Goal: Ask a question

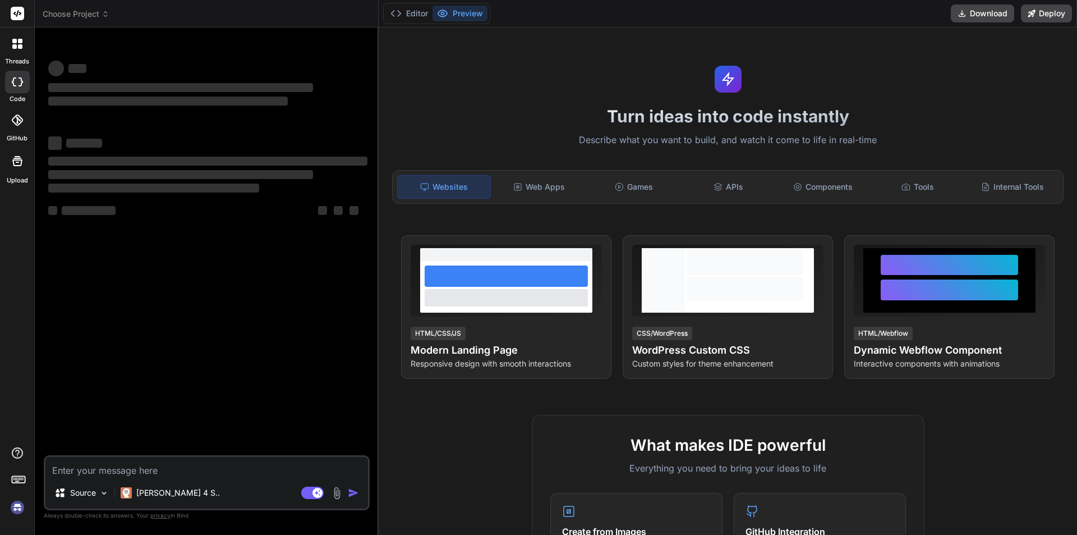
type textarea "x"
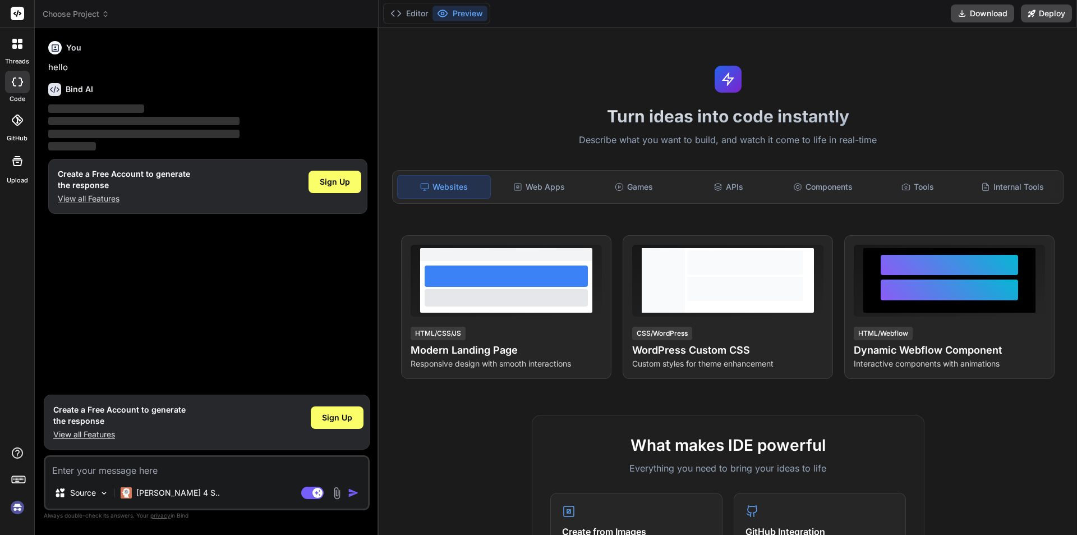
click at [85, 472] on textarea at bounding box center [206, 467] width 323 height 20
click at [93, 467] on textarea at bounding box center [206, 467] width 323 height 20
type textarea "w"
type textarea "x"
type textarea "wh"
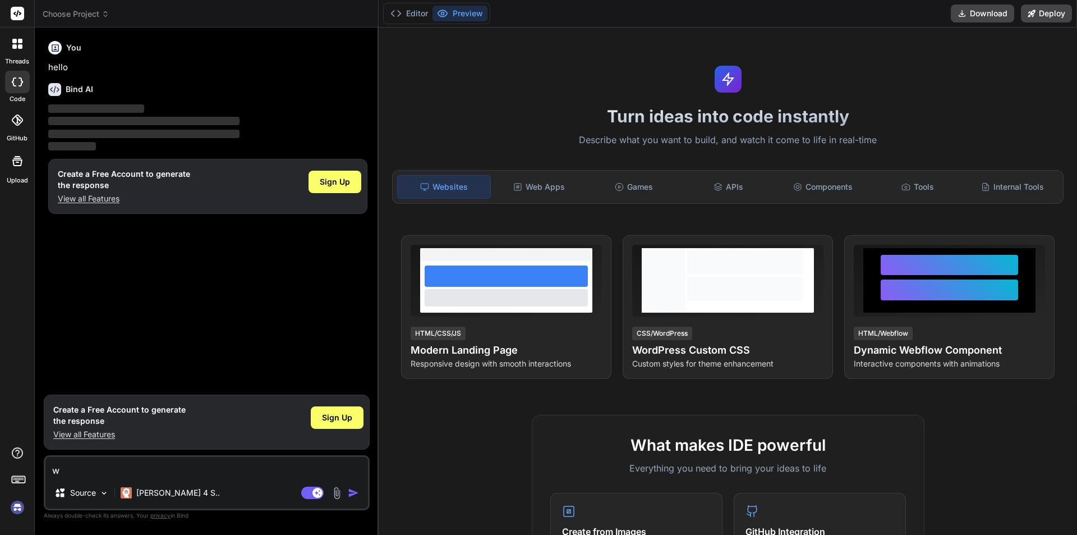
type textarea "x"
type textarea "wha"
type textarea "x"
type textarea "what"
type textarea "x"
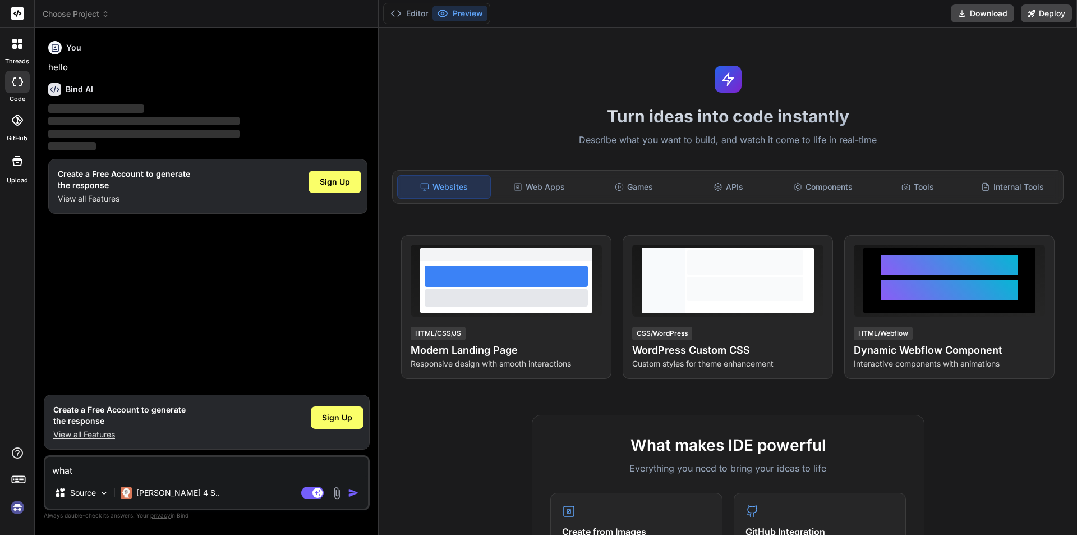
type textarea "what"
type textarea "x"
type textarea "what i"
type textarea "x"
type textarea "what is"
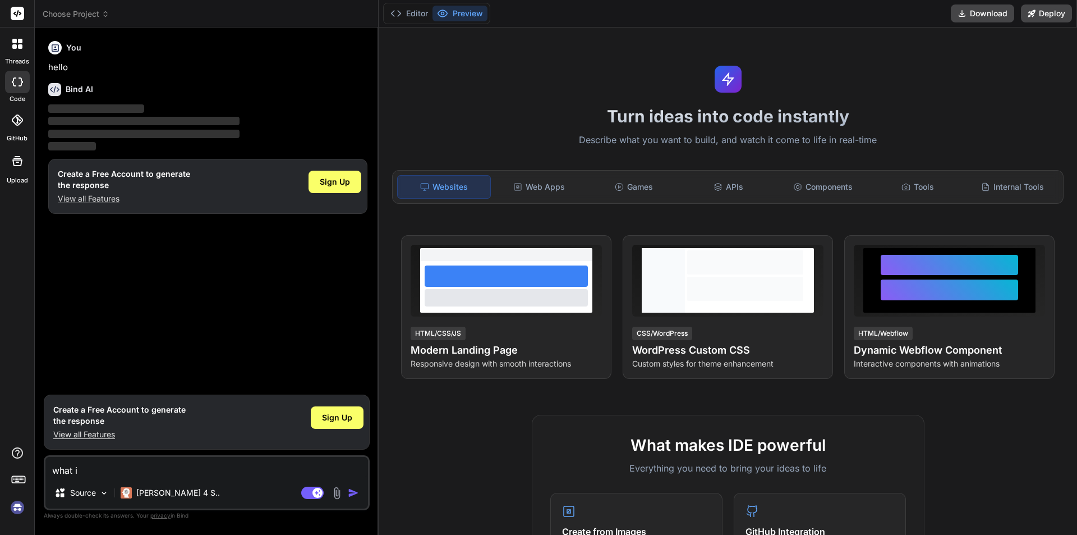
type textarea "x"
type textarea "what is"
type textarea "x"
type textarea "what is c"
type textarea "x"
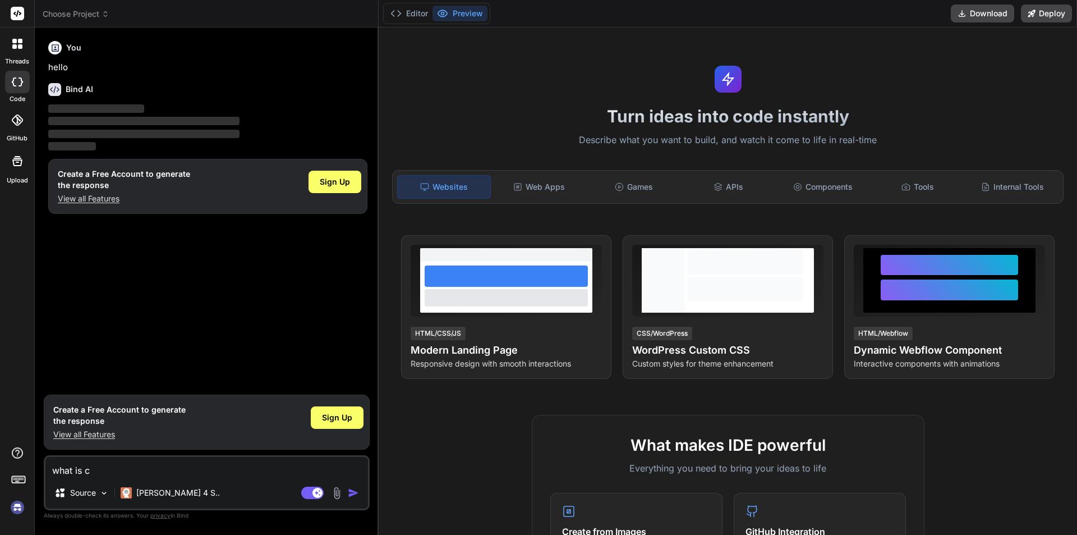
type textarea "what is ca"
type textarea "x"
type textarea "what is cal"
type textarea "x"
type textarea "what is call"
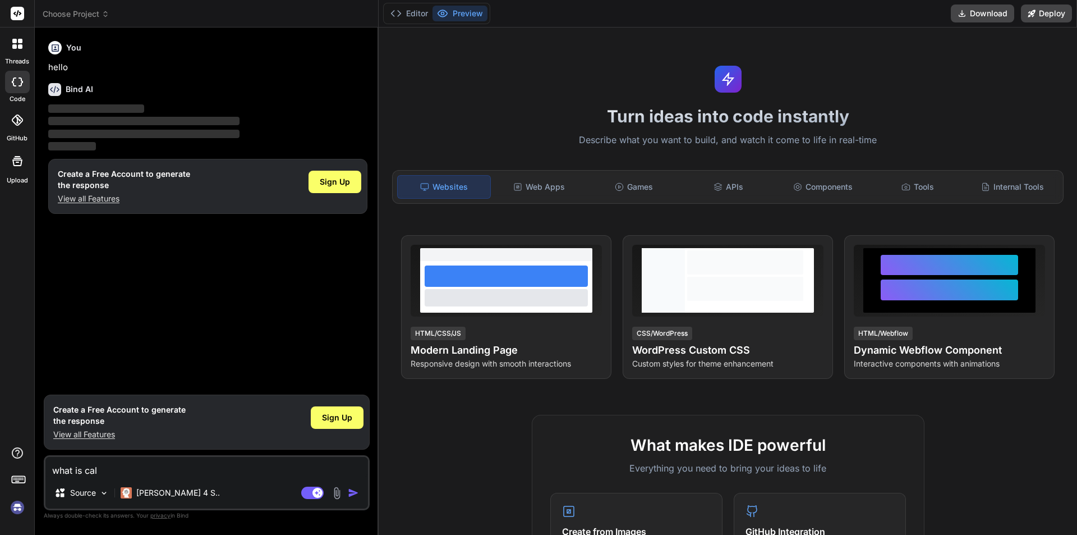
type textarea "x"
type textarea "what is call"
type textarea "x"
type textarea "what is call b"
type textarea "x"
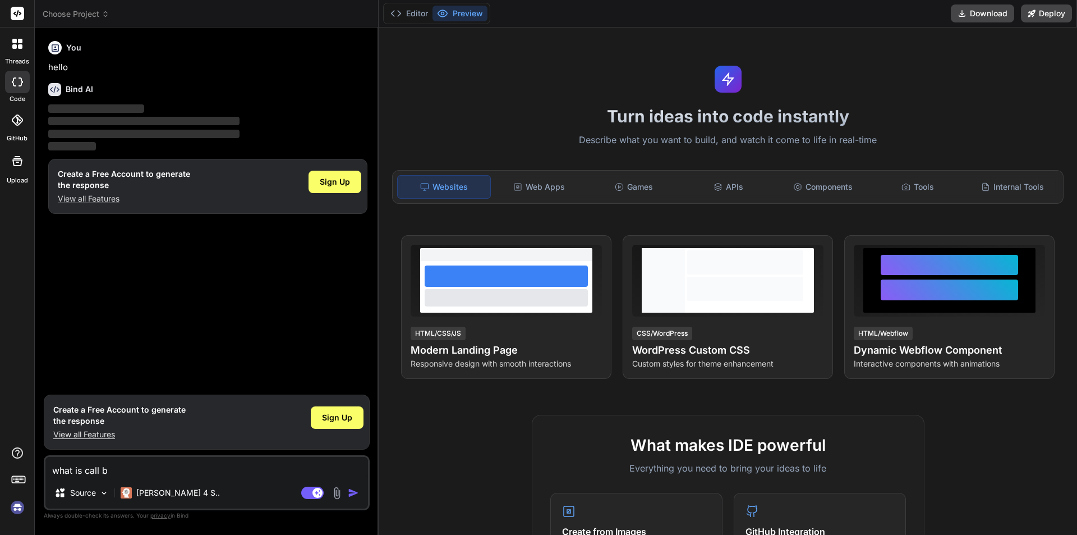
type textarea "what is call bi"
type textarea "x"
type textarea "what is call bin"
type textarea "x"
type textarea "what is call bind"
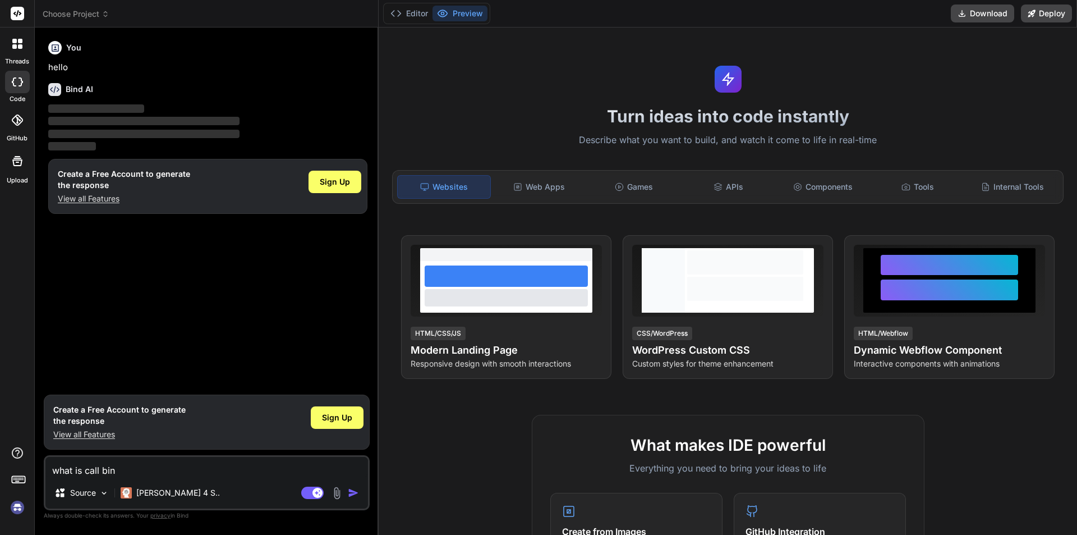
type textarea "x"
type textarea "what is call bind"
type textarea "x"
type textarea "what is call bind a"
type textarea "x"
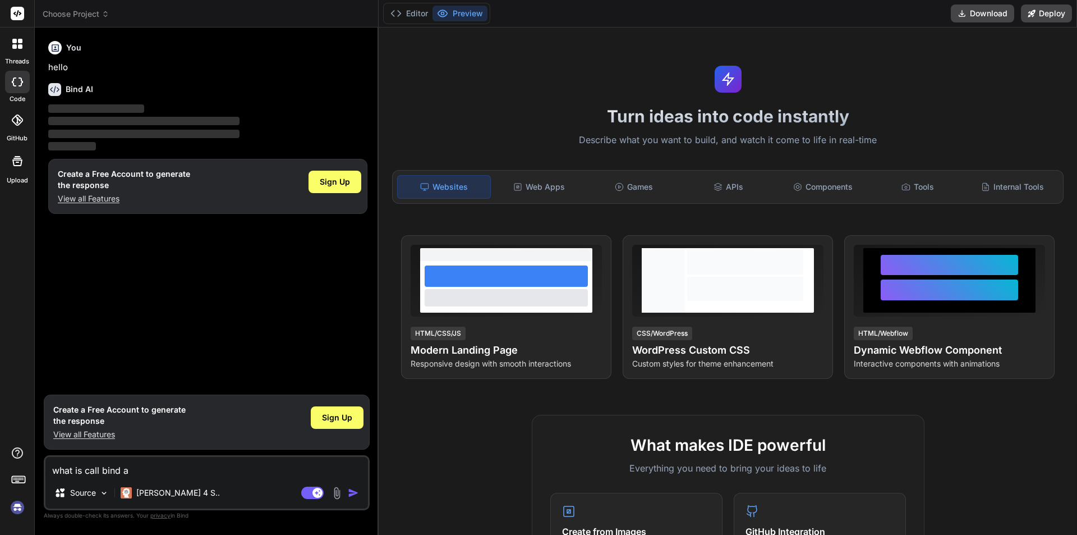
type textarea "what is call bind an"
type textarea "x"
type textarea "what is call bind and"
type textarea "x"
type textarea "what is call bind and"
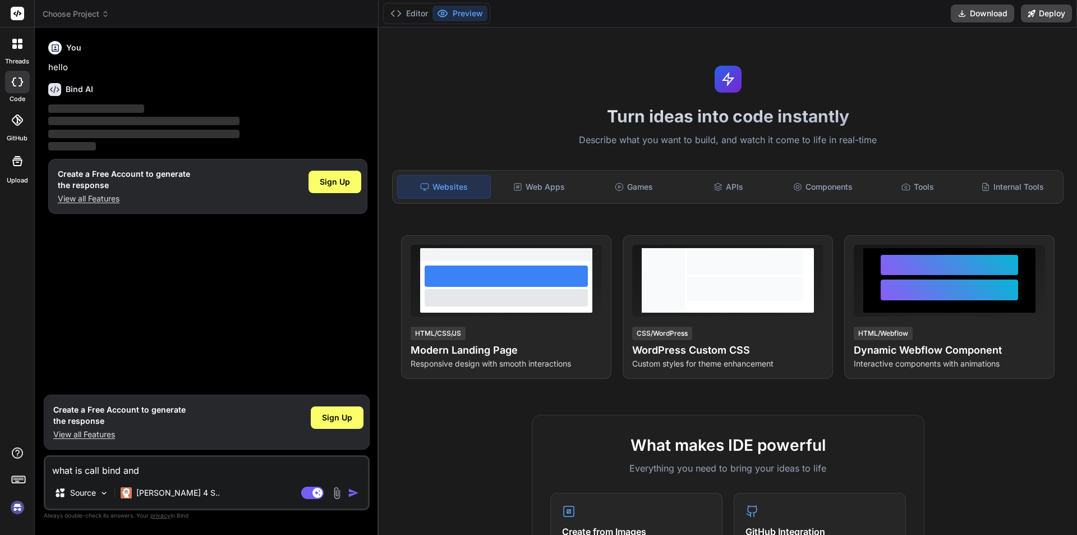
type textarea "x"
type textarea "what is call bind and a"
type textarea "x"
type textarea "what is call bind and ap"
type textarea "x"
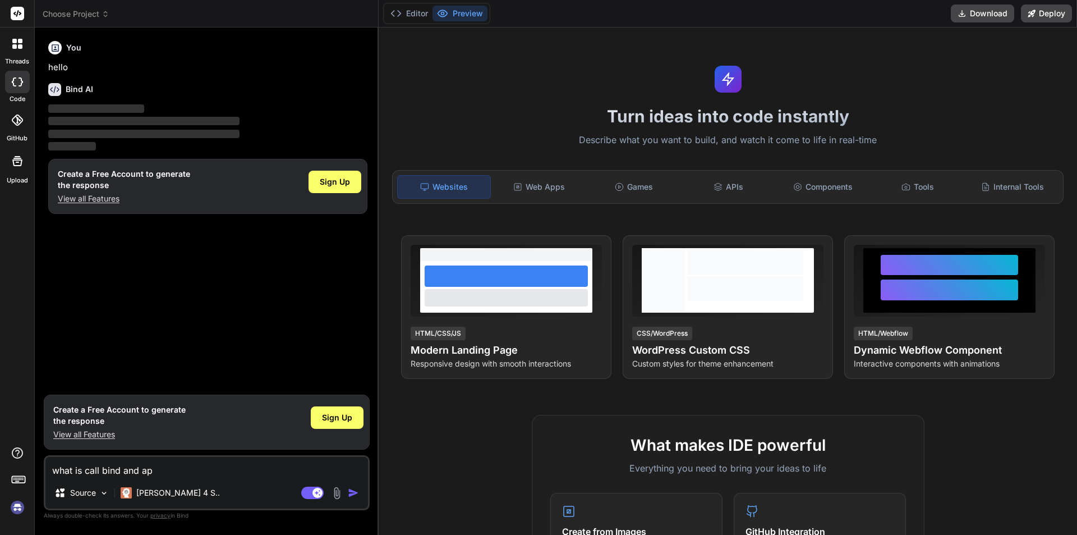
type textarea "what is call bind and app"
type textarea "x"
type textarea "what is call bind and appl"
type textarea "x"
type textarea "what is call bind and apply"
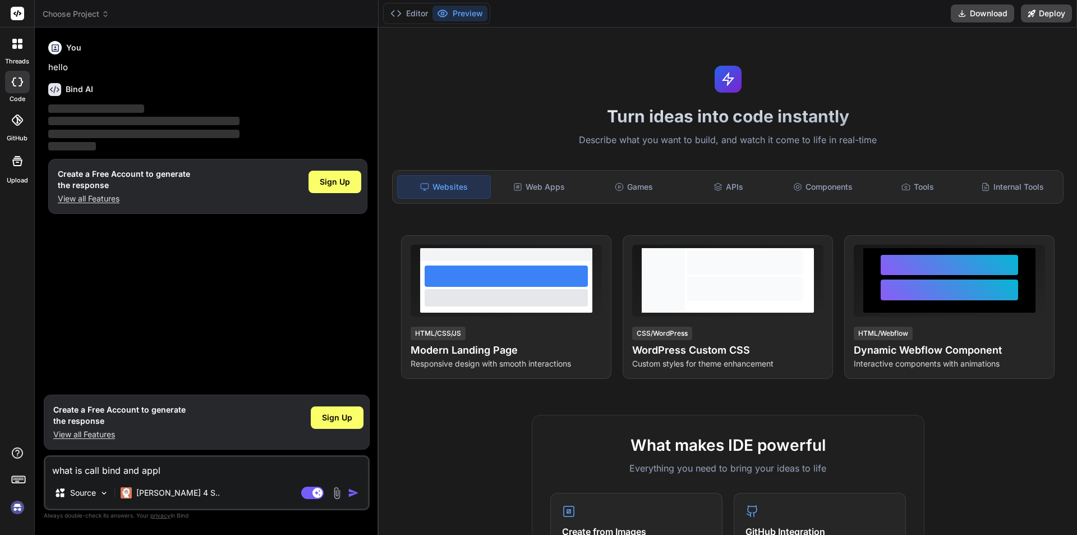
type textarea "x"
type textarea "what is call bind and apply"
type textarea "x"
type textarea "what is call bind and apply w"
type textarea "x"
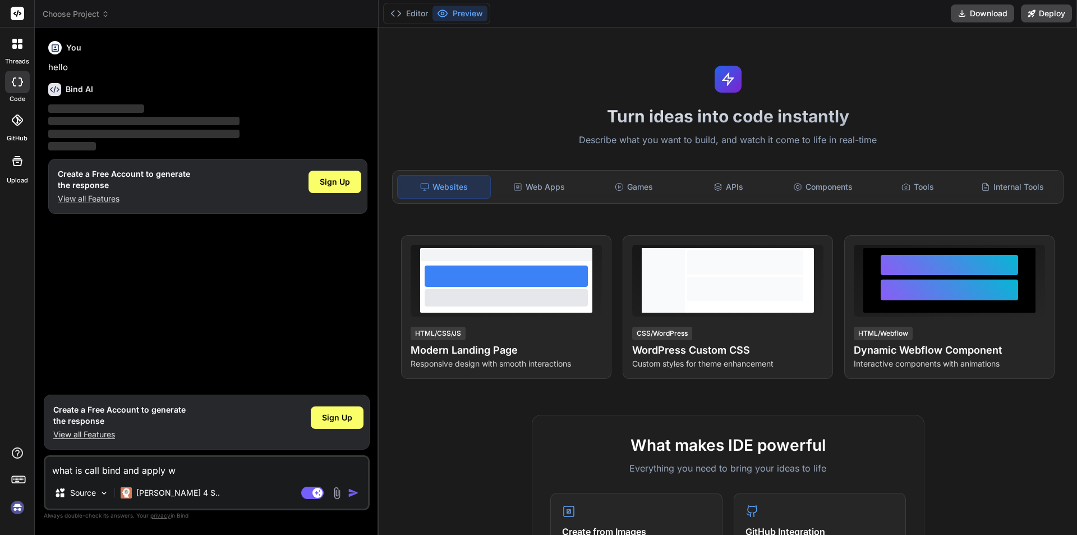
type textarea "what is call bind and apply wh"
type textarea "x"
type textarea "what is call bind and apply wha"
type textarea "x"
type textarea "what is call bind and apply what"
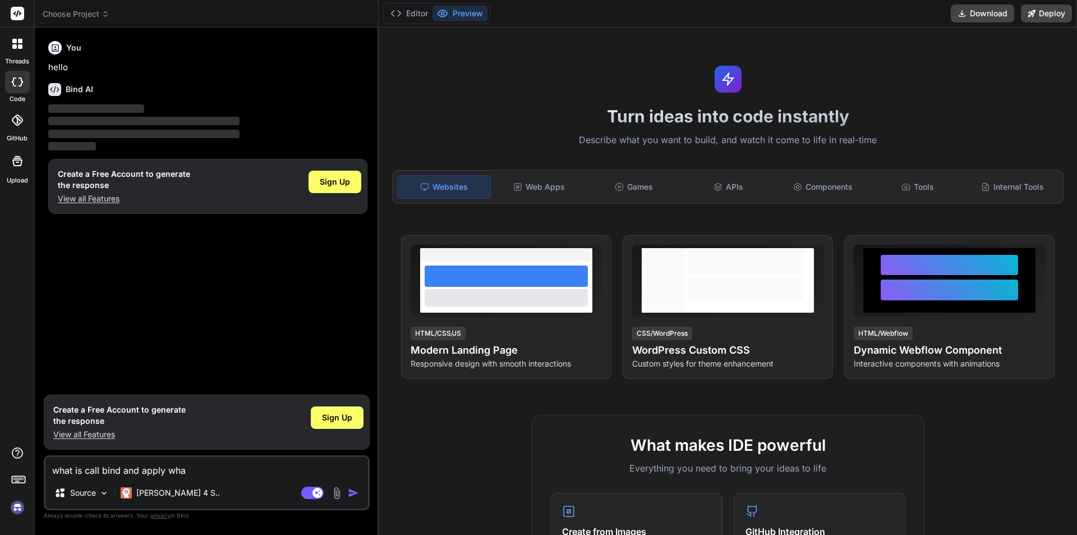
type textarea "x"
type textarea "what is call bind and apply what"
type textarea "x"
type textarea "what is call bind and apply what i"
type textarea "x"
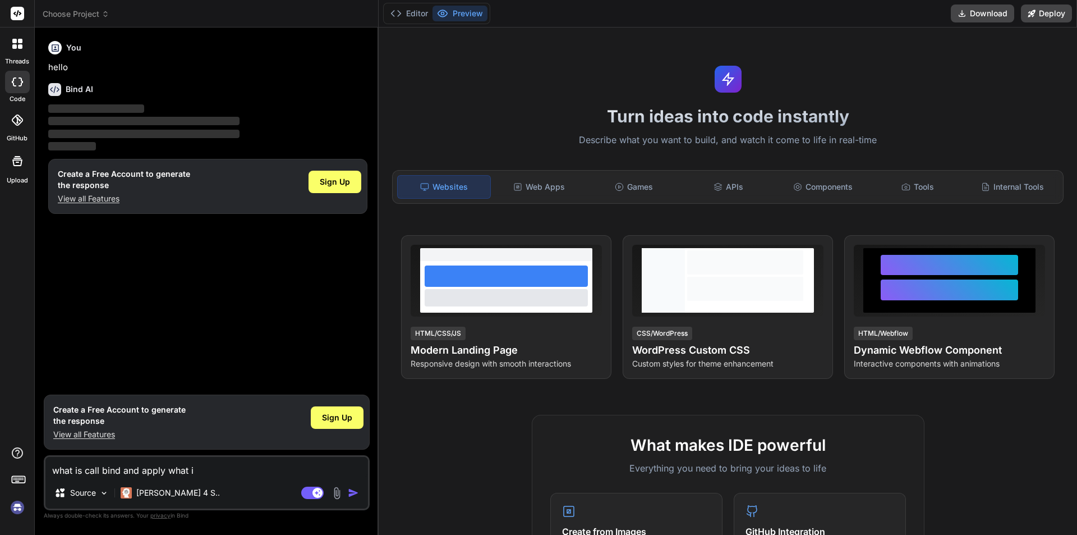
type textarea "what is call bind and apply what is"
type textarea "x"
type textarea "what is call bind and apply what is"
type textarea "x"
type textarea "what is call bind and apply what is t"
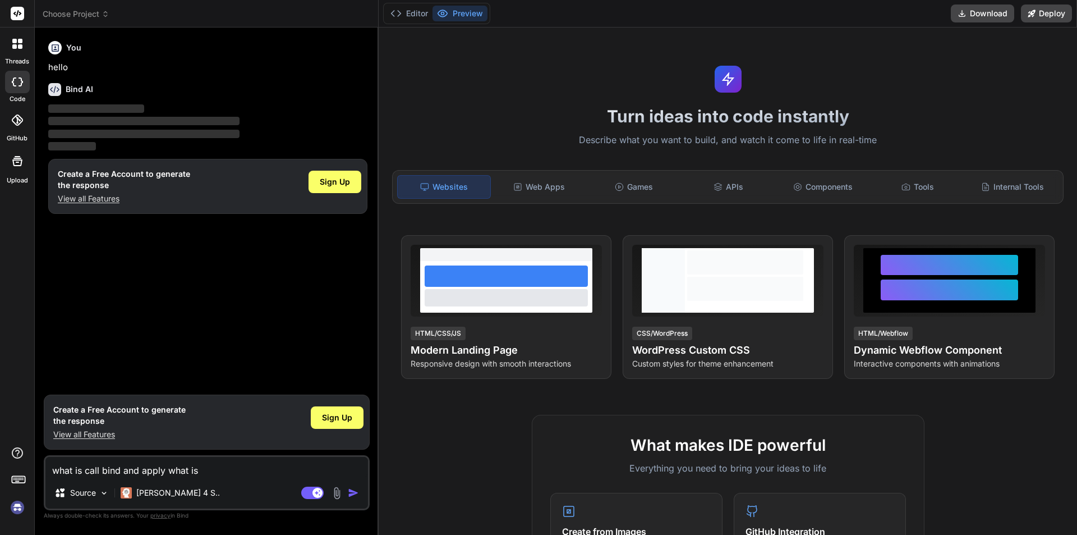
type textarea "x"
type textarea "what is call bind and apply what is th"
type textarea "x"
type textarea "what is call bind and apply what is the"
type textarea "x"
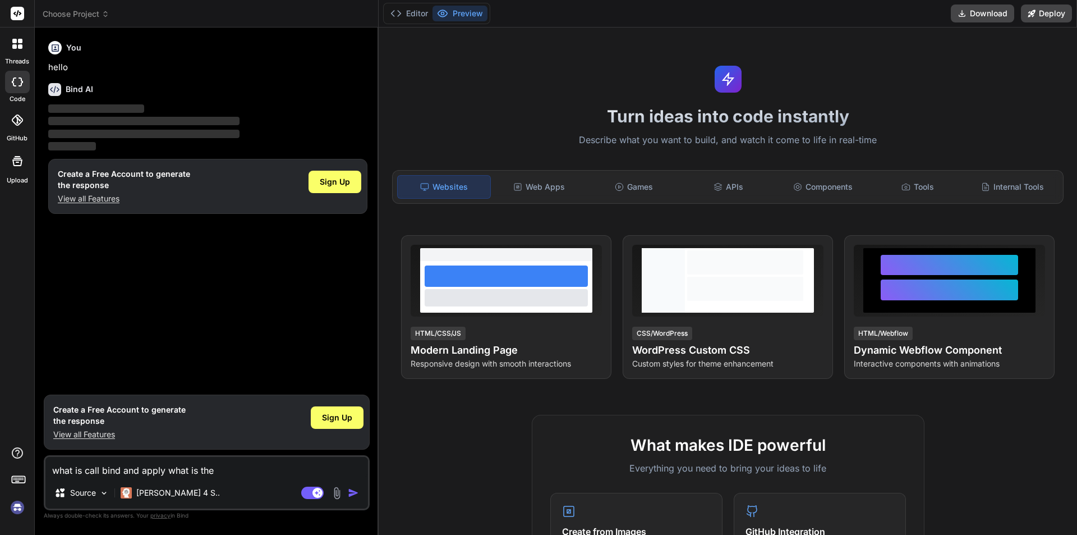
type textarea "what is call bind and apply what is the"
type textarea "x"
type textarea "what is call bind and apply what is the d"
type textarea "x"
type textarea "what is call bind and apply what is the di"
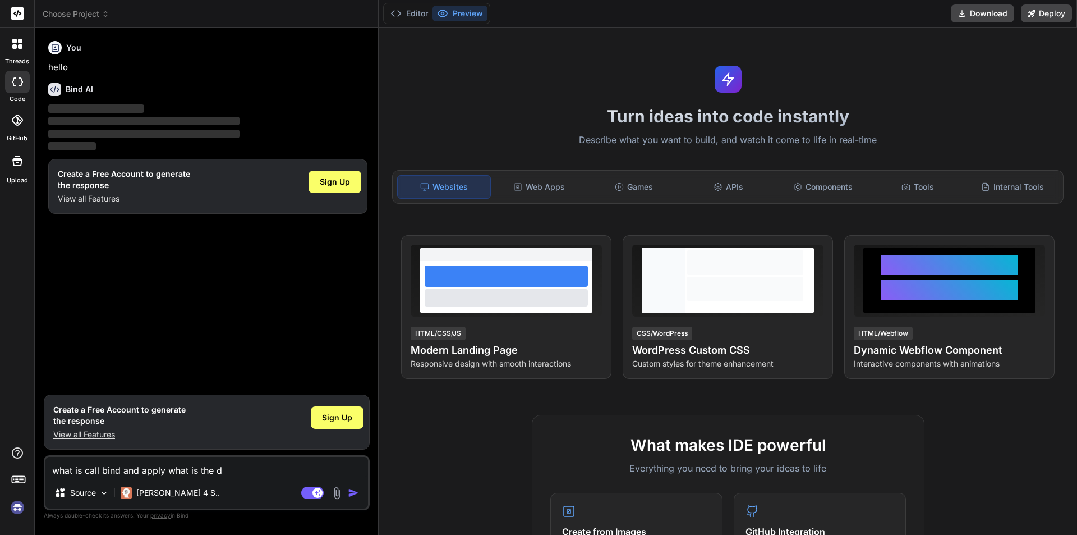
type textarea "x"
type textarea "what is call bind and apply what is the dif"
type textarea "x"
type textarea "what is call bind and apply what is the diff"
type textarea "x"
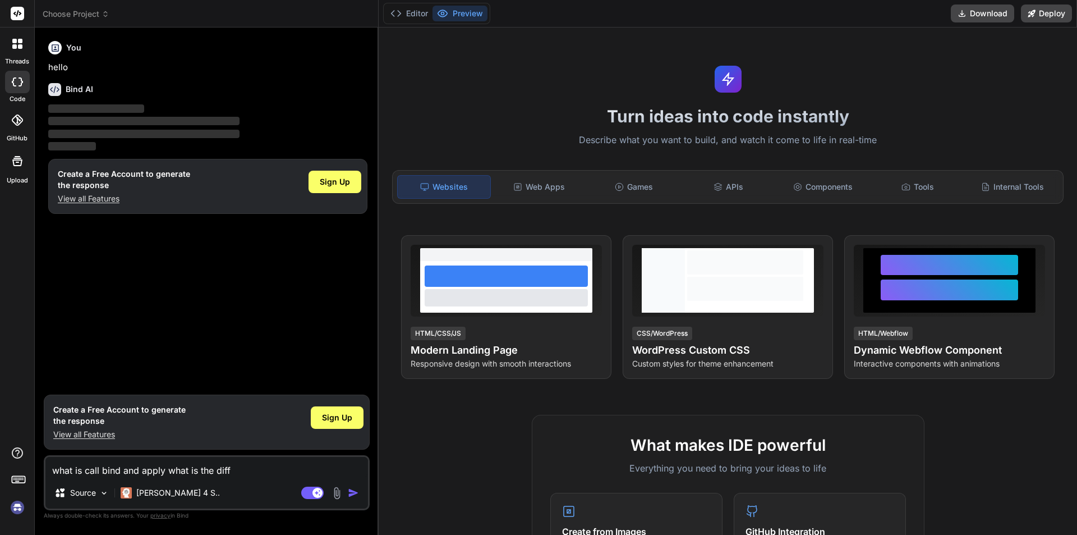
type textarea "what is call bind and apply what is the diffe"
type textarea "x"
type textarea "what is call bind and apply what is the differ"
type textarea "x"
type textarea "what is call bind and apply what is the differe"
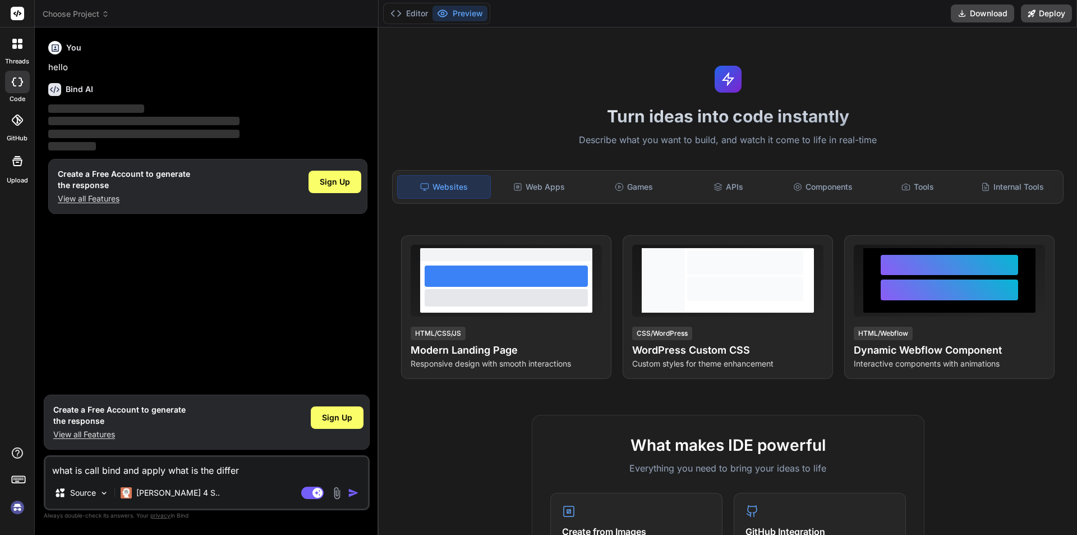
type textarea "x"
type textarea "what is call bind and apply what is the differen"
type textarea "x"
type textarea "what is call bind and apply what is the differenc"
type textarea "x"
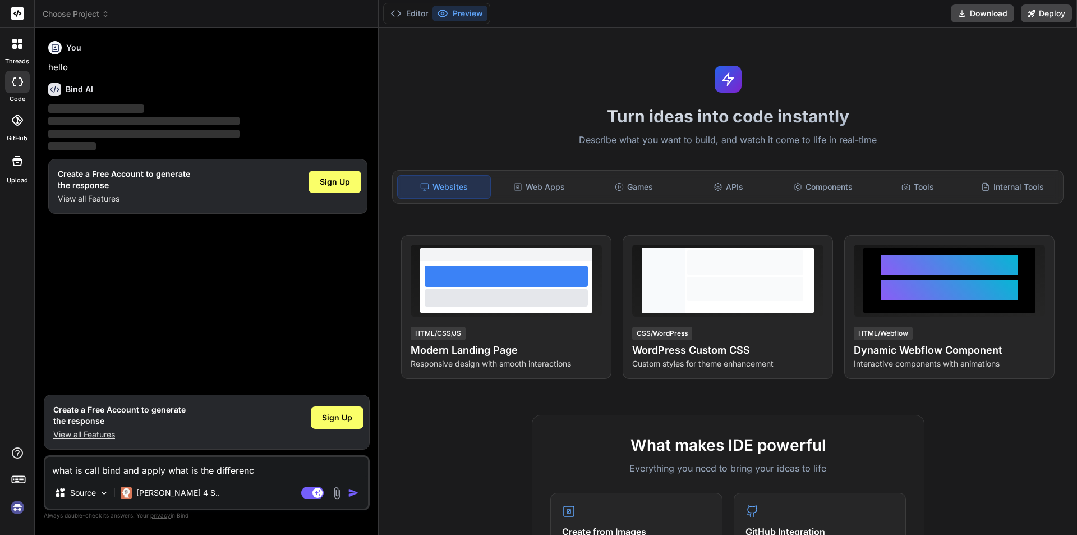
type textarea "what is call bind and apply what is the difference"
type textarea "x"
type textarea "what is call bind and apply what is the difference"
type textarea "x"
type textarea "what is call bind and apply what is the difference b"
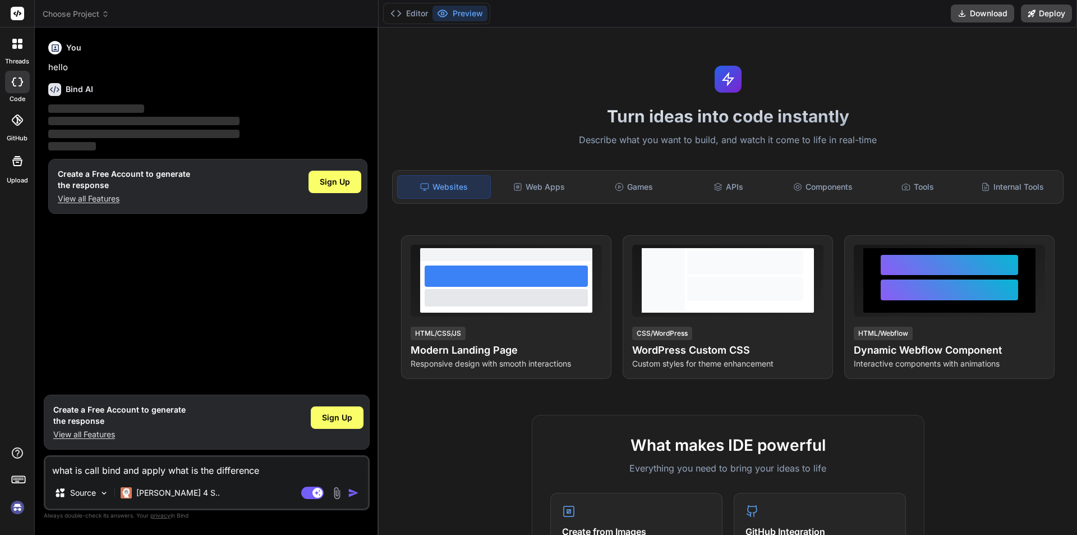
type textarea "x"
type textarea "what is call bind and apply what is the difference be"
type textarea "x"
type textarea "what is call bind and apply what is the difference bet"
type textarea "x"
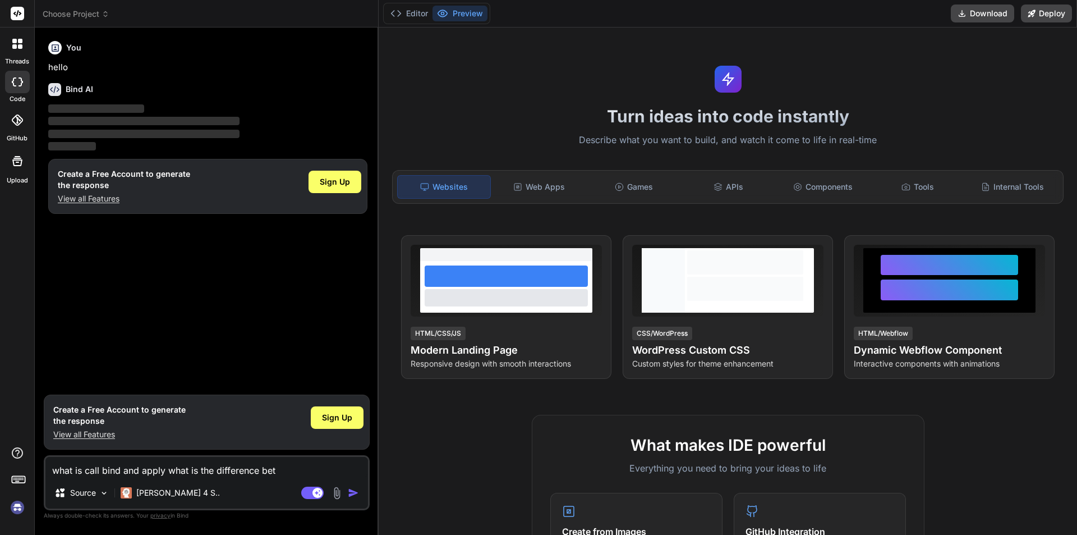
type textarea "what is call bind and apply what is the difference betw"
type textarea "x"
type textarea "what is call bind and apply what is the difference betwe"
type textarea "x"
type textarea "what is call bind and apply what is the difference betwee"
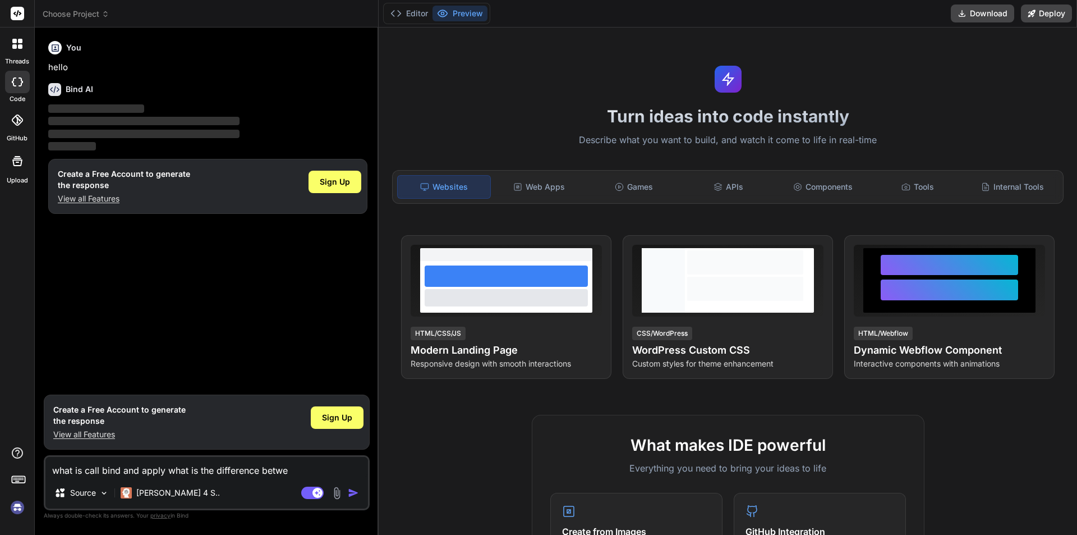
type textarea "x"
type textarea "what is call bind and apply what is the difference between"
type textarea "x"
type textarea "what is call bind and apply what is the difference between"
type textarea "x"
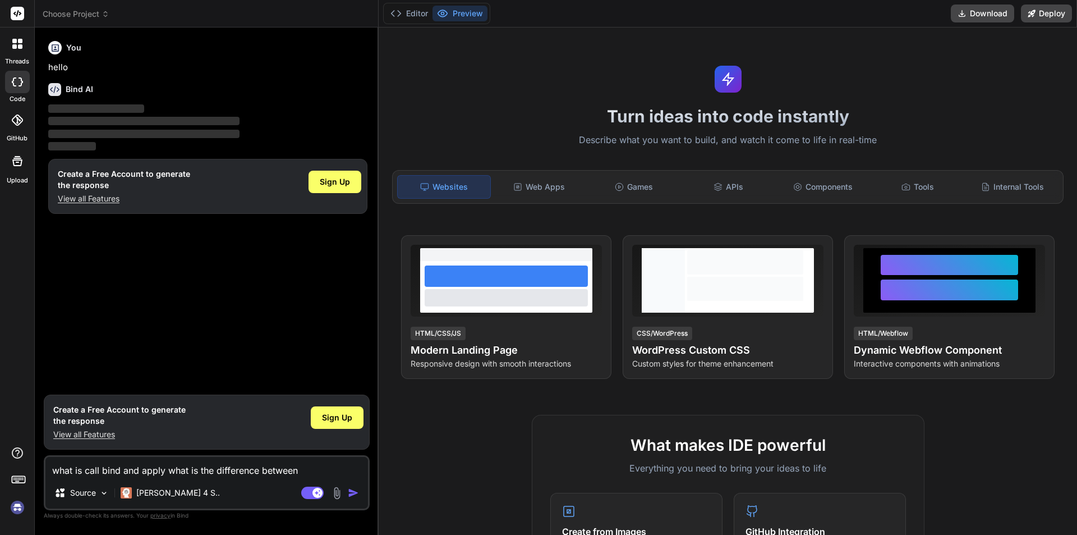
type textarea "what is call bind and apply what is the difference between c"
type textarea "x"
type textarea "what is call bind and apply what is the difference between ca"
type textarea "x"
type textarea "what is call bind and apply what is the difference between cal"
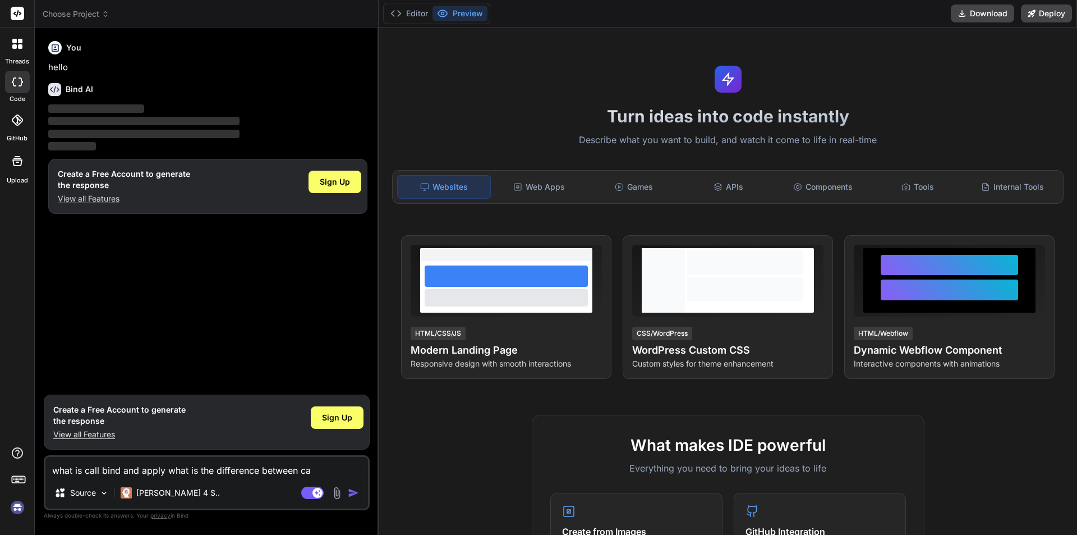
type textarea "x"
type textarea "what is call bind and apply what is the difference between call"
type textarea "x"
type textarea "what is call bind and apply what is the difference between call"
type textarea "x"
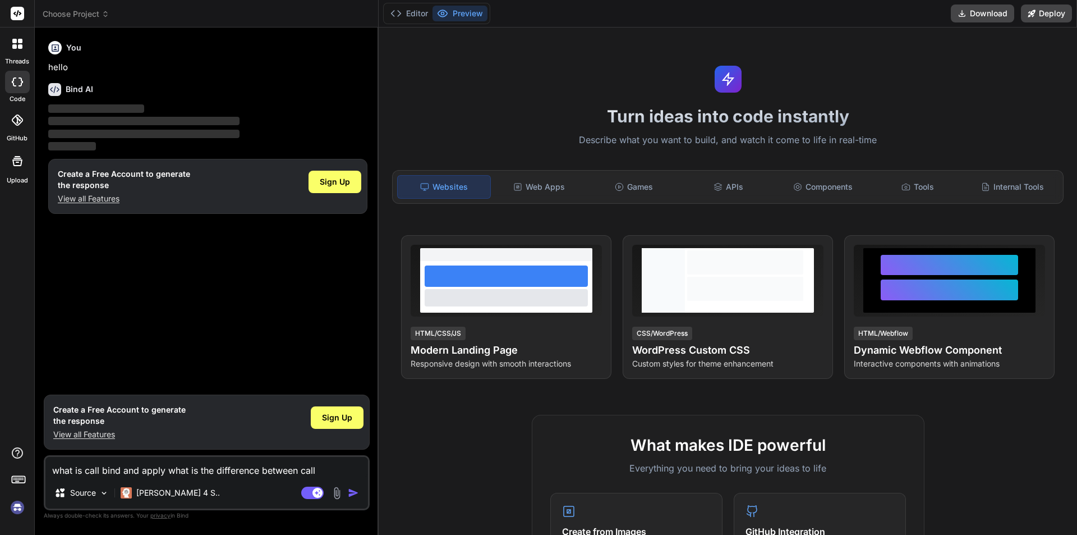
type textarea "what is call bind and apply what is the difference between call a"
type textarea "x"
type textarea "what is call bind and apply what is the difference between call an"
type textarea "x"
type textarea "what is call bind and apply what is the difference between call and"
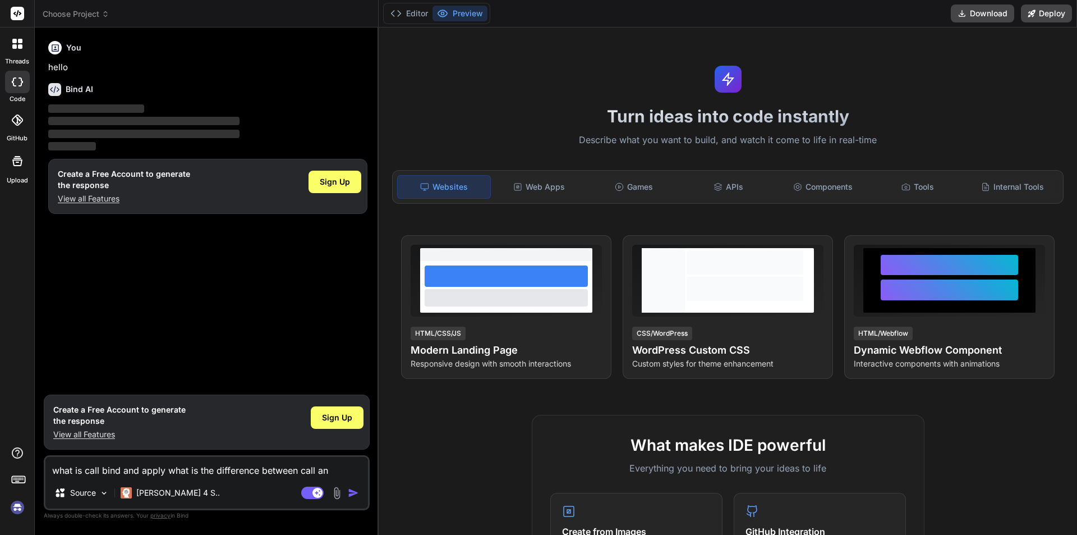
type textarea "x"
type textarea "what is call bind and apply what is the difference between call and"
type textarea "x"
type textarea "what is call bind and apply what is the difference between call and b"
type textarea "x"
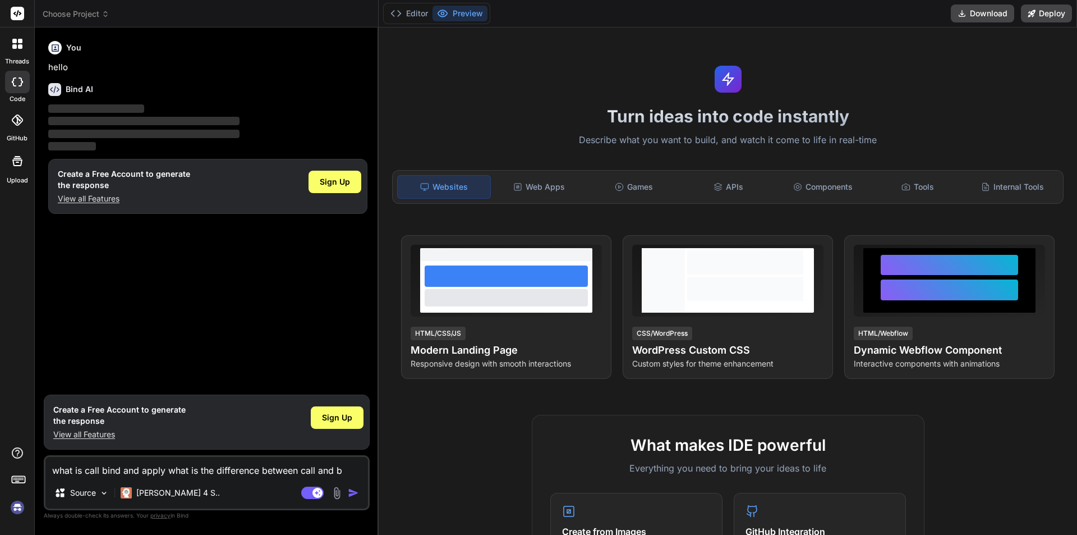
type textarea "what is call bind and apply what is the difference between call and bi"
type textarea "x"
type textarea "what is call bind and apply what is the difference between call and bin"
type textarea "x"
type textarea "what is call bind and apply what is the difference between call and bind"
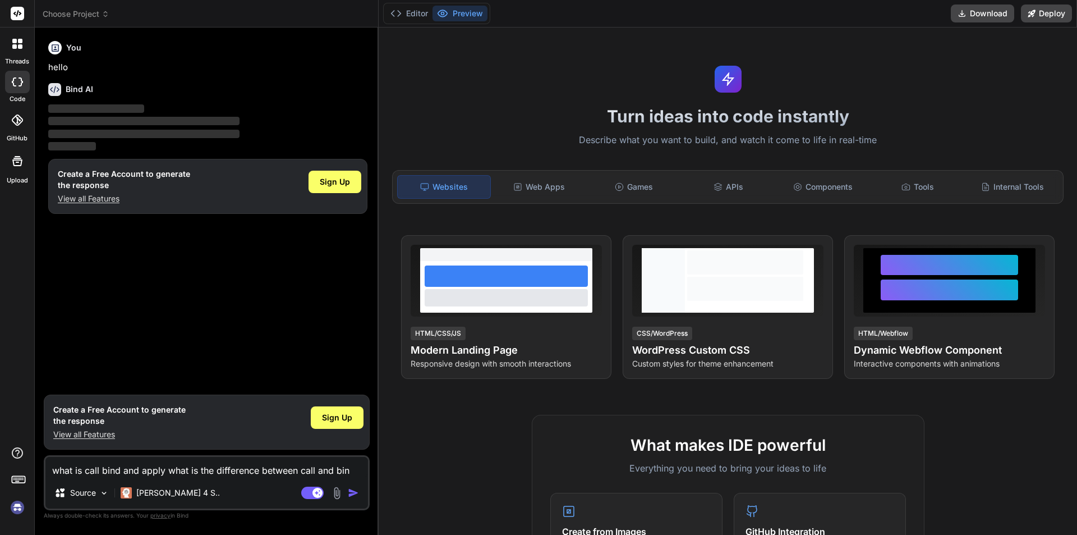
type textarea "x"
type textarea "what is call bind and apply what is the difference between call and bind"
type textarea "x"
type textarea "what is call bind and apply what is the difference between call and bind e"
type textarea "x"
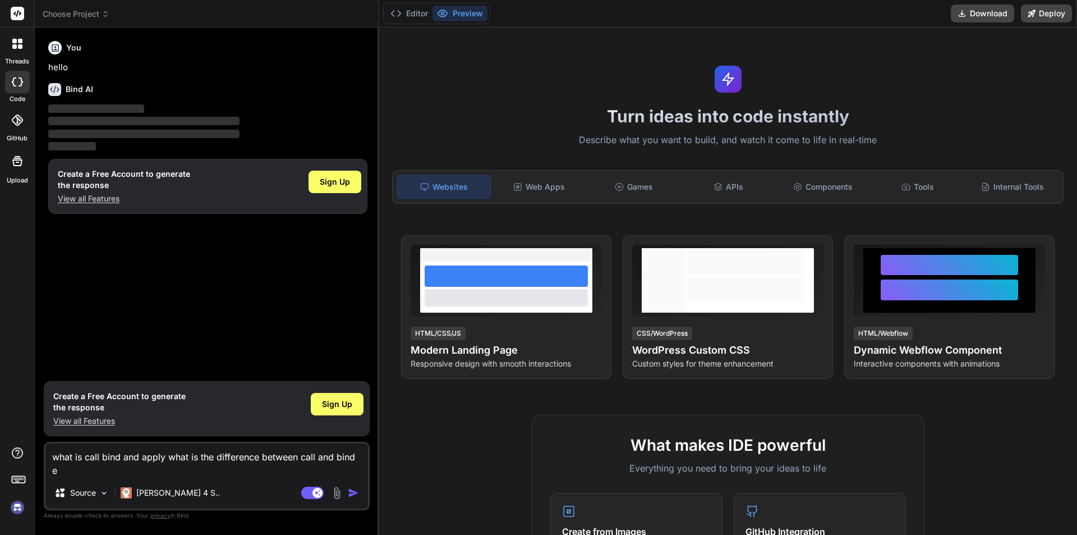
type textarea "what is call bind and apply what is the difference between call and bind ex"
type textarea "x"
type textarea "what is call bind and apply what is the difference between call and bind exa"
type textarea "x"
type textarea "what is call bind and apply what is the difference between call and bind exap"
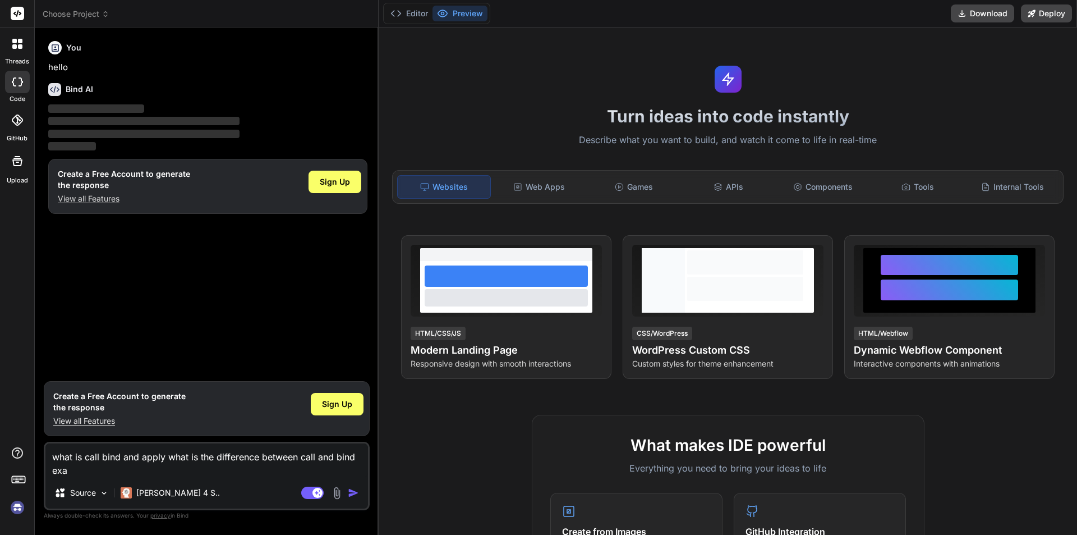
type textarea "x"
type textarea "what is call bind and apply what is the difference between call and bind exapl"
type textarea "x"
type textarea "what is call bind and apply what is the difference between call and bind exapli"
type textarea "x"
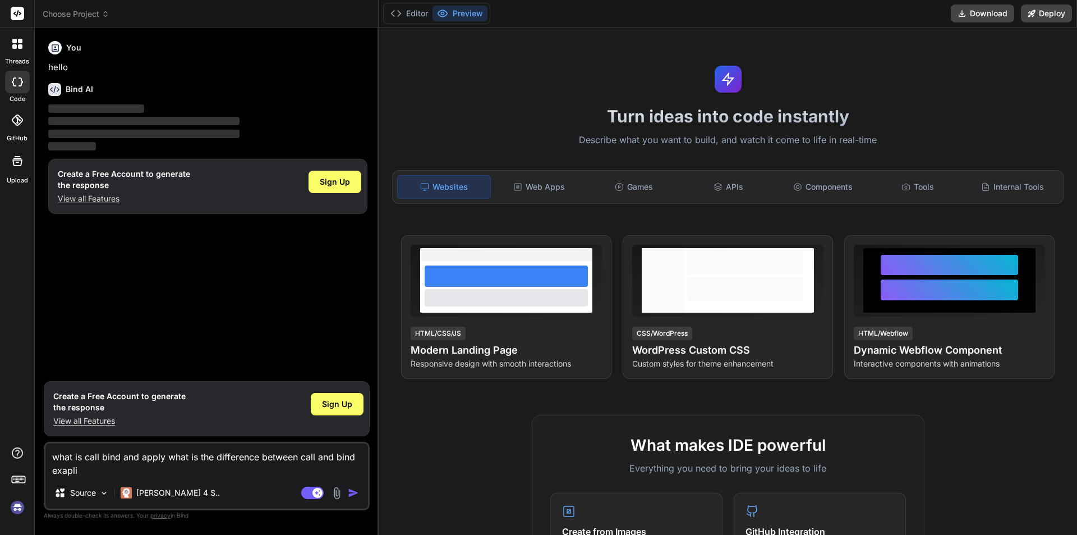
type textarea "what is call bind and apply what is the difference between call and bind exaplin"
type textarea "x"
type textarea "what is call bind and apply what is the difference between call and bind exaplin"
type textarea "x"
type textarea "what is call bind and apply what is the difference between call and bind exaplin"
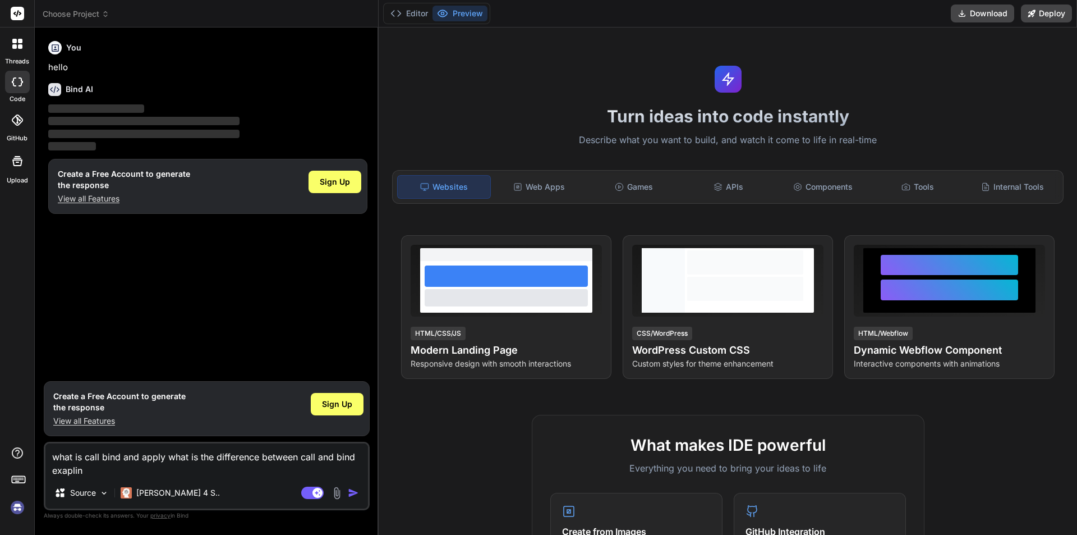
type textarea "x"
type textarea "what is call bind and apply what is the difference between call and bind exapli"
type textarea "x"
type textarea "what is call bind and apply what is the difference between call and bind exapl"
type textarea "x"
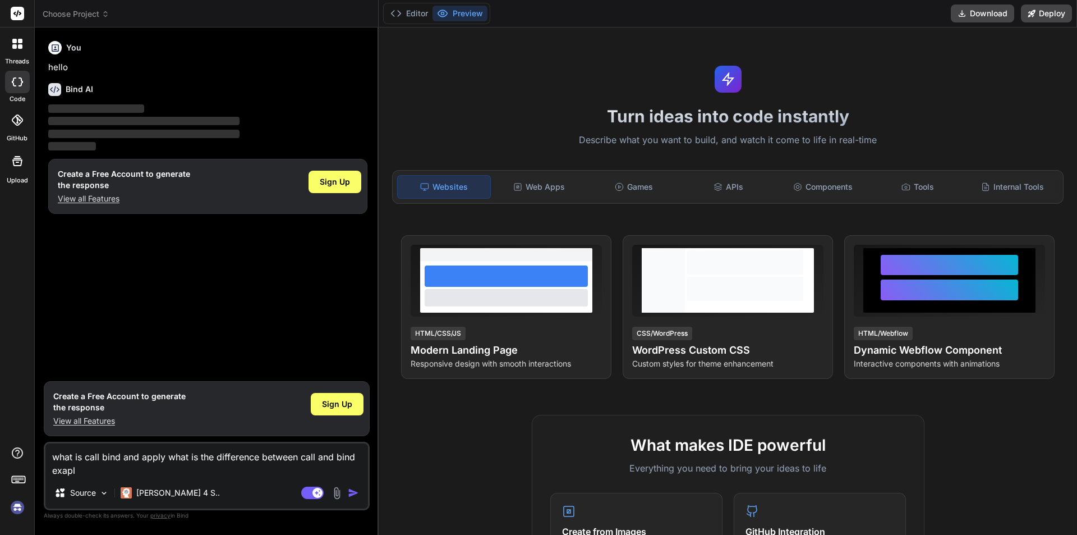
type textarea "what is call bind and apply what is the difference between call and bind exap"
type textarea "x"
type textarea "what is call bind and apply what is the difference between call and bind exa"
type textarea "x"
type textarea "what is call bind and apply what is the difference between call and bind ex"
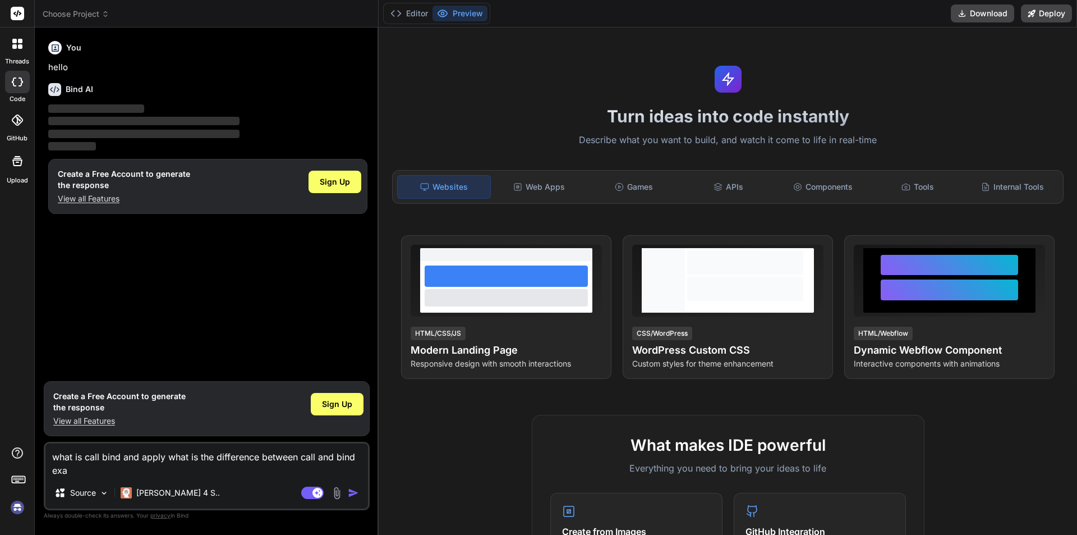
type textarea "x"
type textarea "what is call bind and apply what is the difference between call and bind exp"
type textarea "x"
type textarea "what is call bind and apply what is the difference between call and bind expl"
type textarea "x"
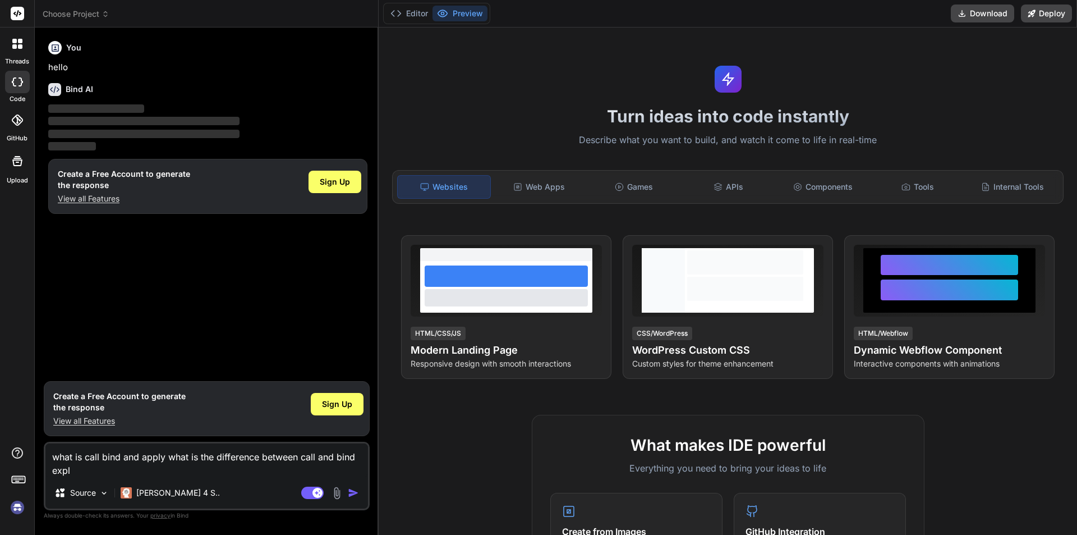
type textarea "what is call bind and apply what is the difference between call and bind expla"
type textarea "x"
type textarea "what is call bind and apply what is the difference between call and bind explai"
type textarea "x"
type textarea "what is call bind and apply what is the difference between call and bind explain"
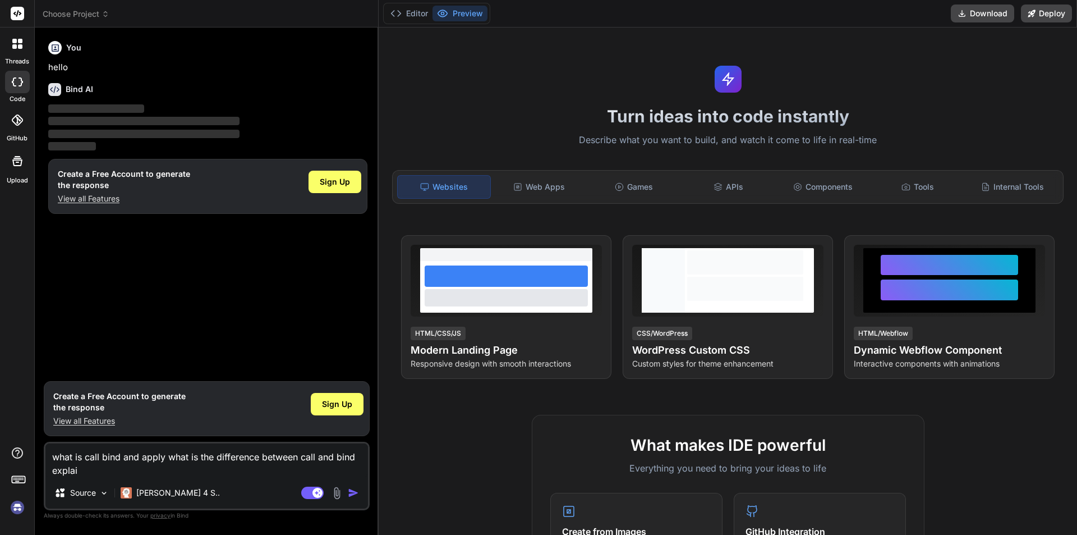
type textarea "x"
type textarea "what is call bind and apply what is the difference between call and bind explain"
type textarea "x"
type textarea "what is call bind and apply what is the difference between call and bind explai…"
type textarea "x"
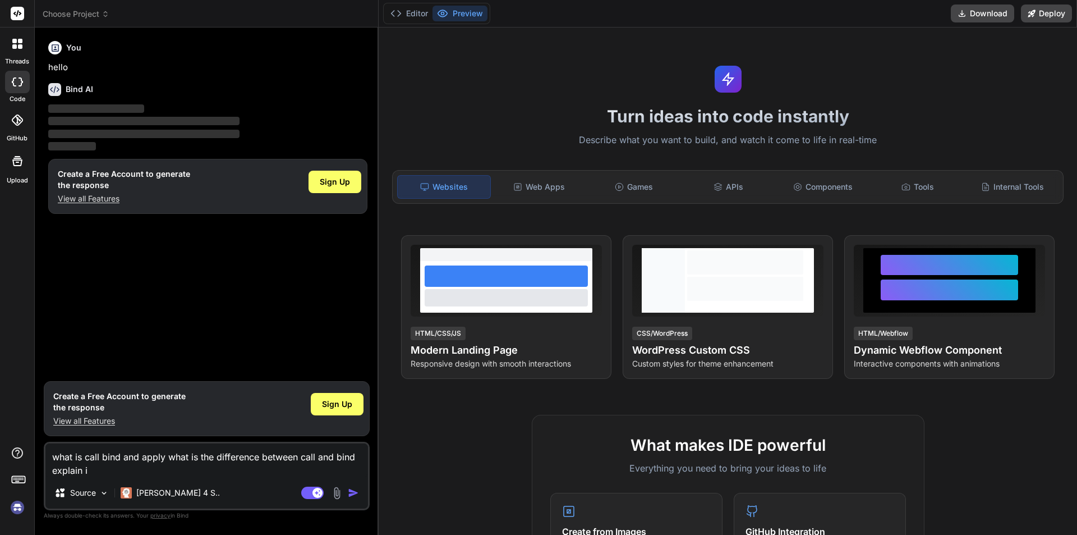
type textarea "what is call bind and apply what is the difference between call and bind explai…"
type textarea "x"
type textarea "what is call bind and apply what is the difference between call and bind explai…"
type textarea "x"
type textarea "what is call bind and apply what is the difference between call and bind explai…"
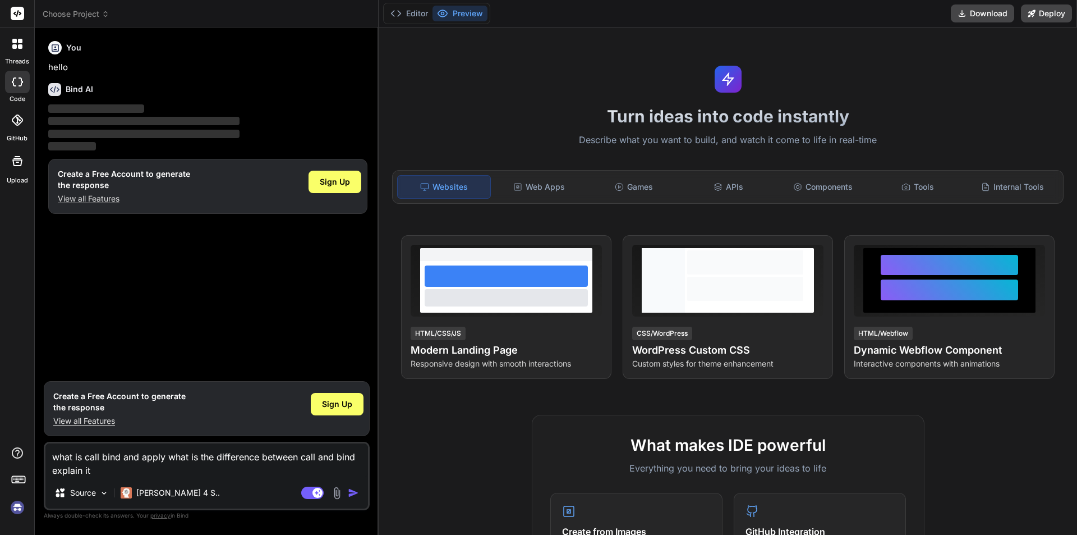
type textarea "x"
type textarea "what is call bind and apply what is the difference between call and bind explai…"
type textarea "x"
type textarea "what is call bind and apply what is the difference between call and bind explai…"
type textarea "x"
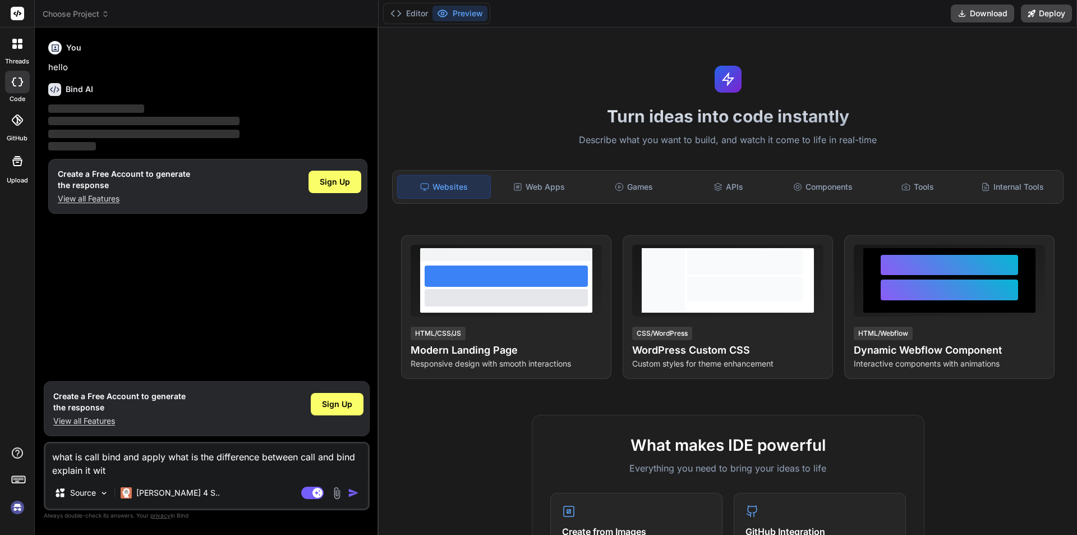
type textarea "what is call bind and apply what is the difference between call and bind explai…"
click at [355, 493] on img "button" at bounding box center [353, 492] width 11 height 11
click at [224, 471] on textarea "what is call bind and apply what is the difference between call and bind explai…" at bounding box center [206, 460] width 323 height 34
click at [223, 469] on textarea "what is call bind and apply what is the difference between call and bind explai…" at bounding box center [206, 460] width 323 height 34
drag, startPoint x: 222, startPoint y: 468, endPoint x: 45, endPoint y: 450, distance: 178.1
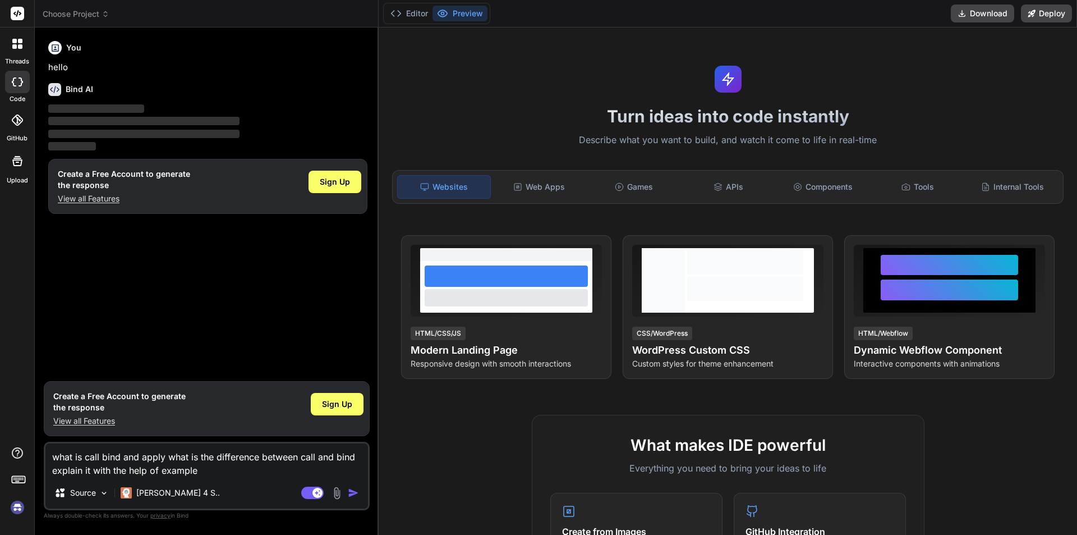
click at [45, 450] on div "what is call bind and apply what is the difference between call and bind explai…" at bounding box center [207, 475] width 326 height 68
click at [228, 481] on div "Source Claude 4 S.." at bounding box center [206, 494] width 323 height 27
click at [223, 472] on textarea "what is call bind and apply what is the difference between call and bind explai…" at bounding box center [206, 460] width 323 height 34
click at [204, 468] on textarea "what is call bind and apply what is the difference between call and bind explai…" at bounding box center [206, 460] width 323 height 34
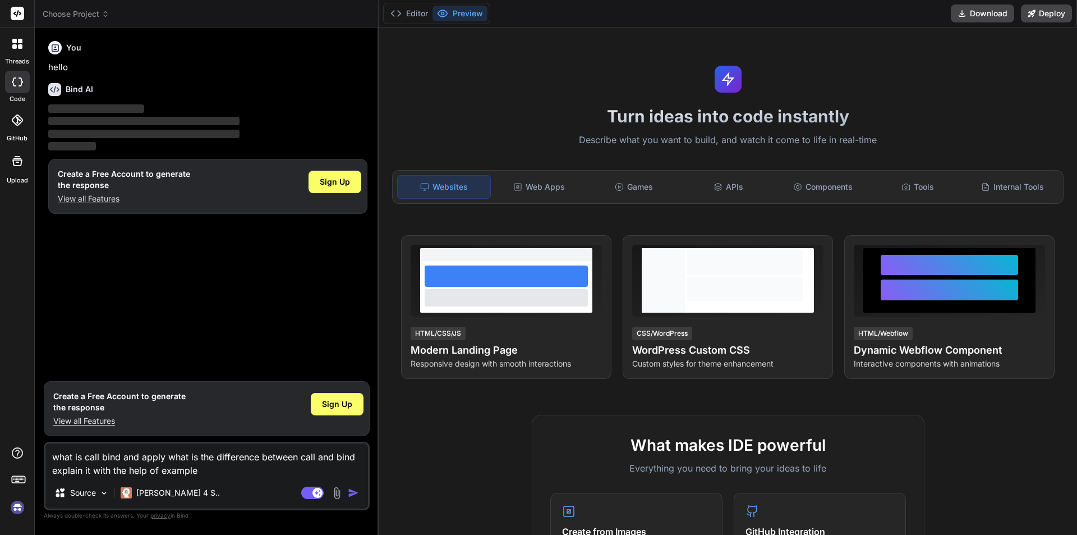
drag, startPoint x: 204, startPoint y: 468, endPoint x: 41, endPoint y: 454, distance: 163.3
click at [41, 454] on div "Bind AI Web Search Created with Pixso. Code Generator You hello Bind AI ‌ ‌ ‌ ‌…" at bounding box center [207, 280] width 344 height 506
